Goal: Check status

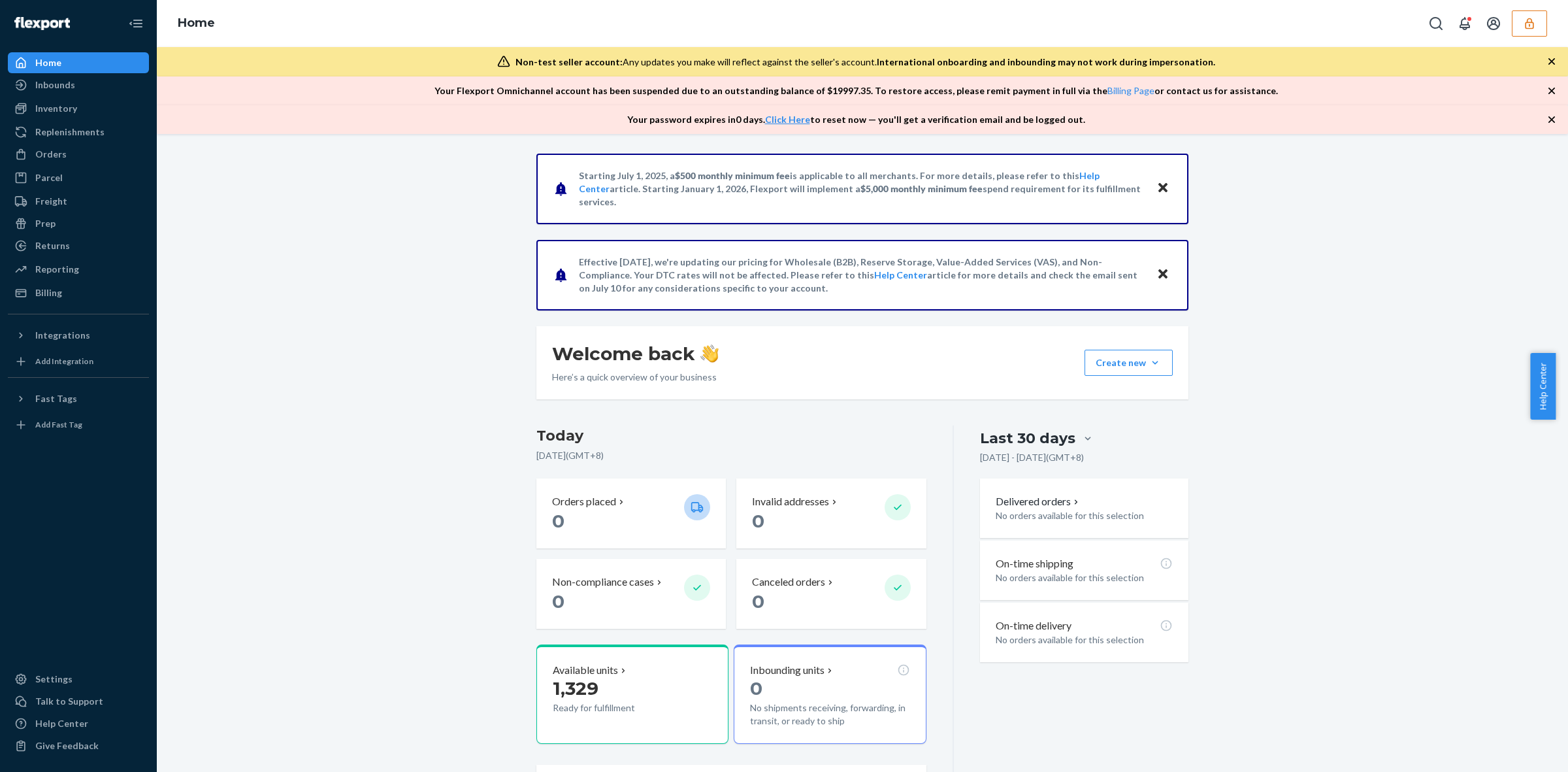
click at [1534, 19] on icon "button" at bounding box center [1529, 23] width 13 height 13
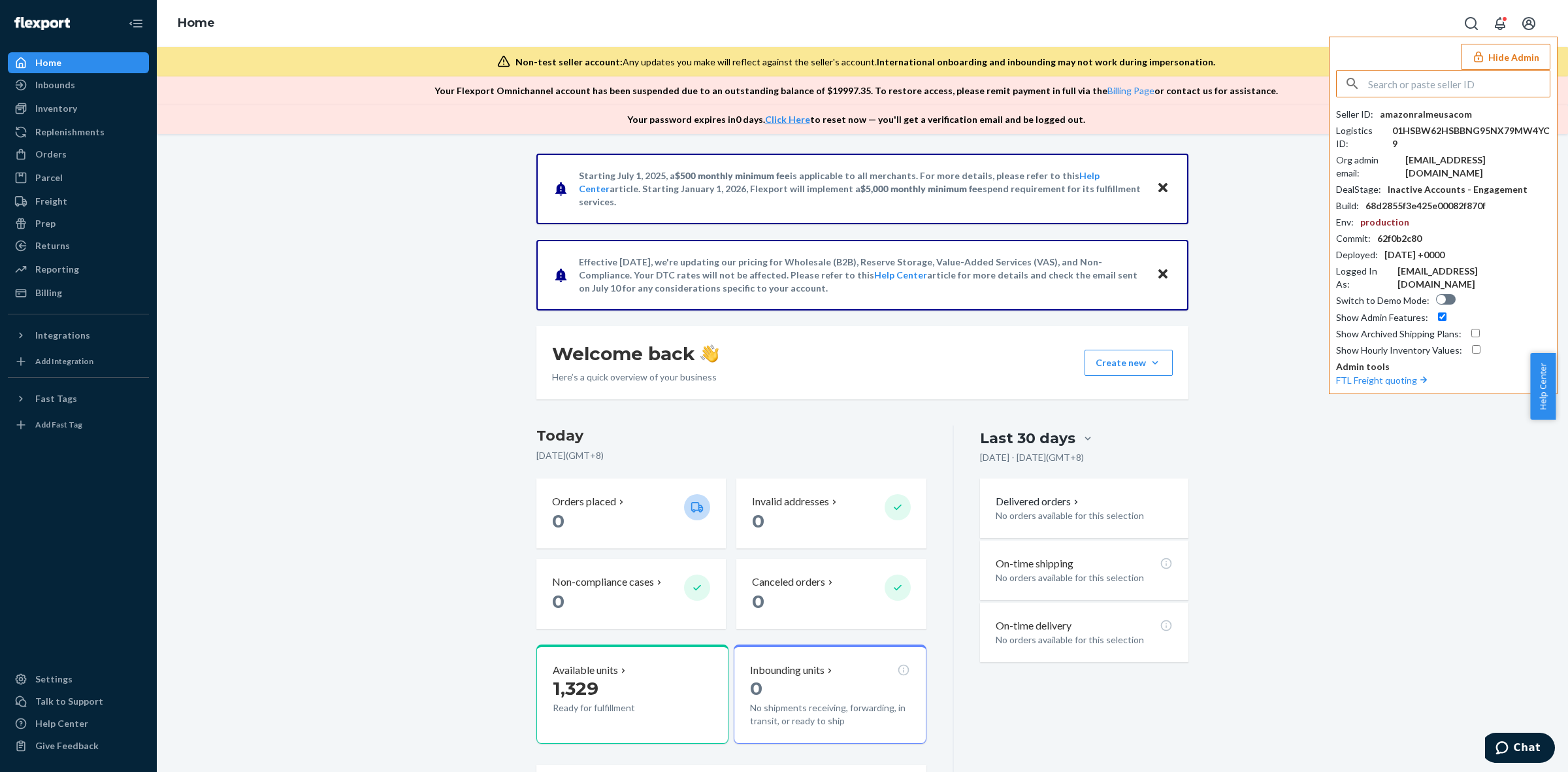
click at [1450, 87] on input "text" at bounding box center [1458, 83] width 182 height 26
type input "billburrowhavenlycom"
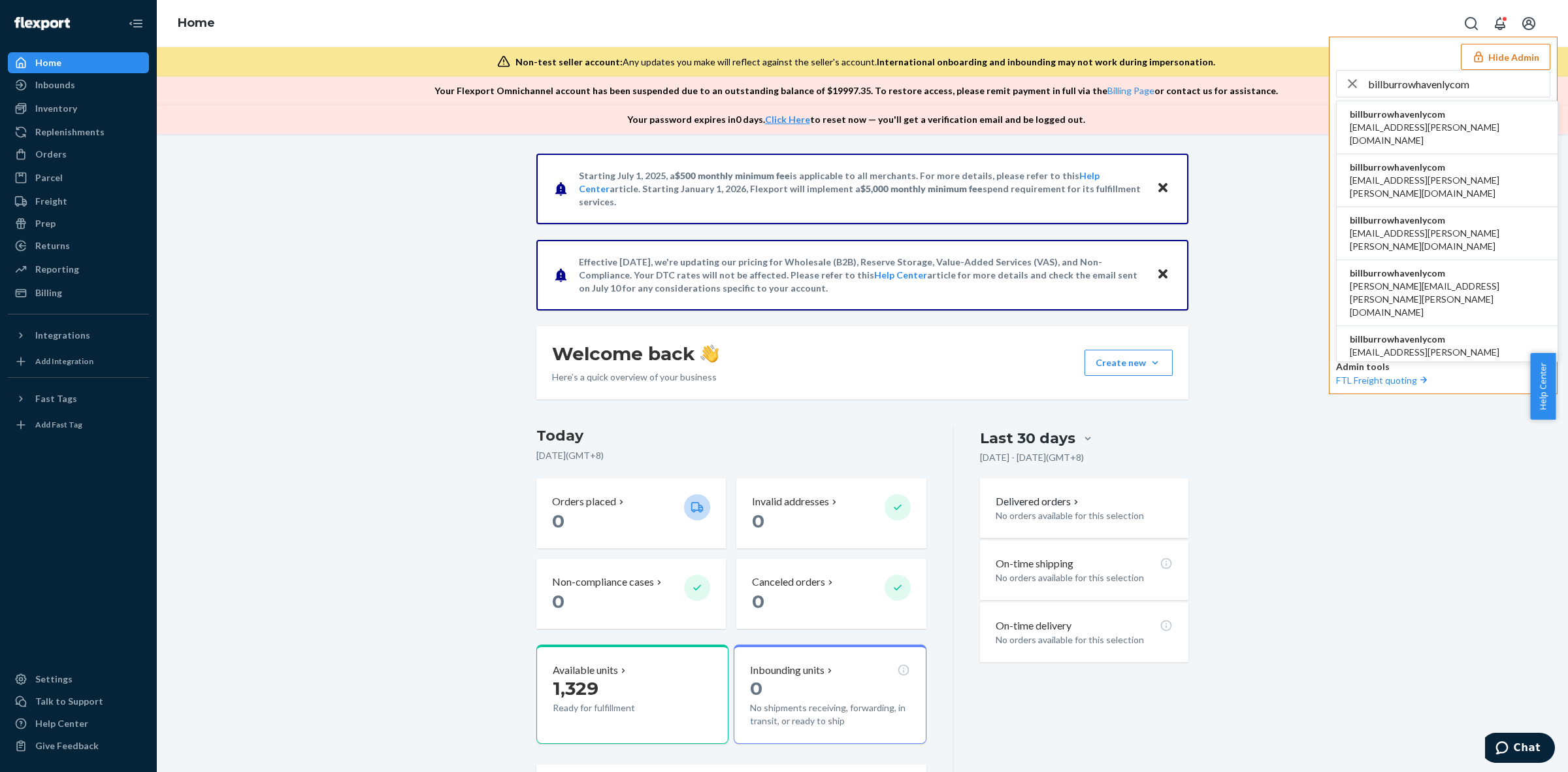
click at [1429, 119] on span "billburrowhavenlycom" at bounding box center [1446, 115] width 195 height 13
